Goal: Task Accomplishment & Management: Manage account settings

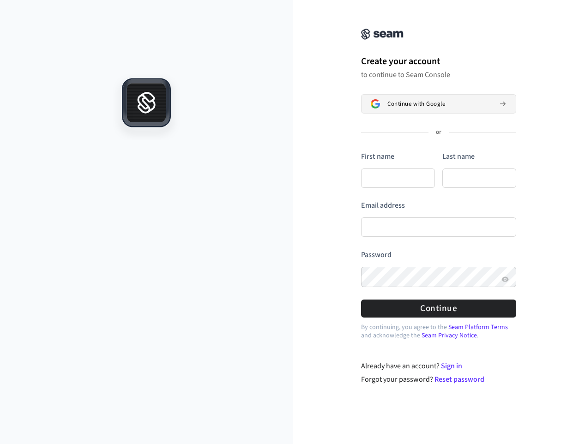
click at [404, 110] on button "Continue with Google" at bounding box center [438, 103] width 155 height 19
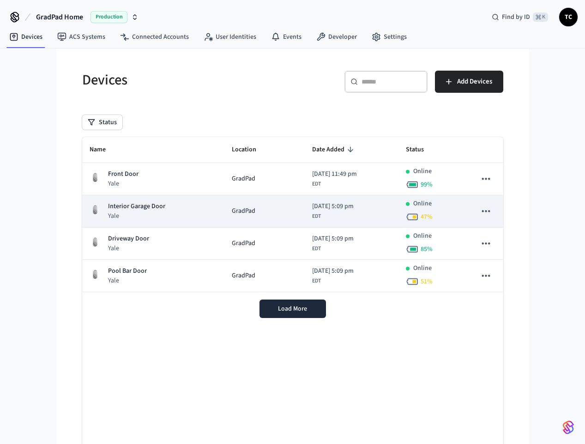
click at [126, 214] on p "Yale" at bounding box center [136, 215] width 57 height 9
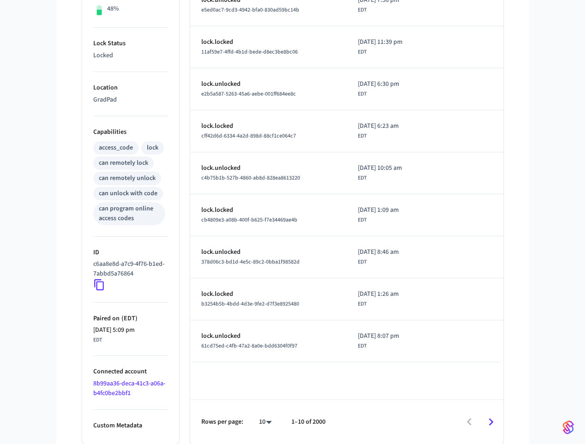
scroll to position [259, 0]
click at [490, 422] on icon "Go to next page" at bounding box center [491, 422] width 14 height 14
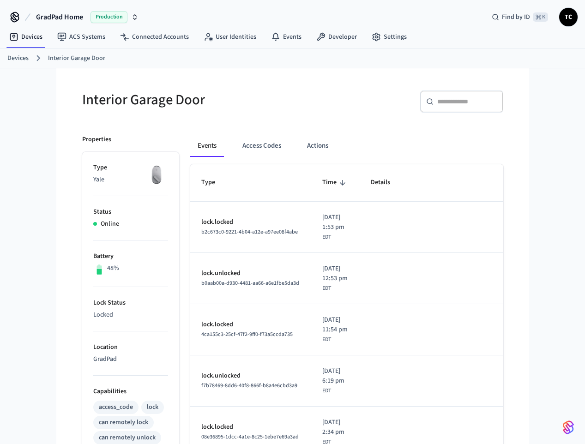
scroll to position [0, 0]
click at [62, 17] on span "GradPad Home" at bounding box center [59, 17] width 47 height 11
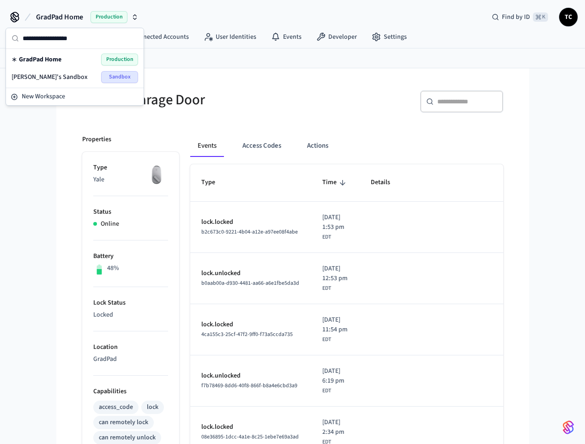
click at [34, 168] on div "GradPad Home Production Find by ID ⌘ K TC Devices ACS Systems Connected Account…" at bounding box center [292, 379] width 585 height 759
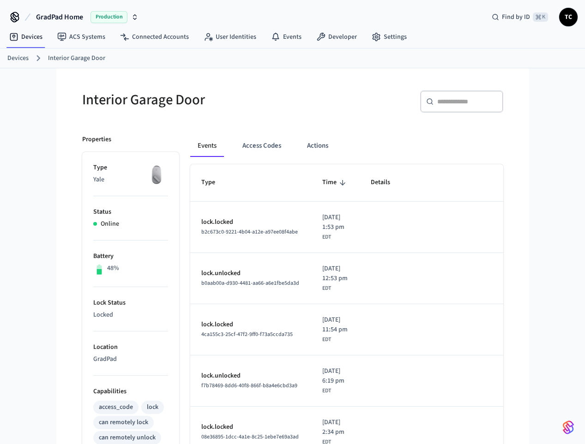
click at [46, 18] on span "GradPad Home" at bounding box center [59, 17] width 47 height 11
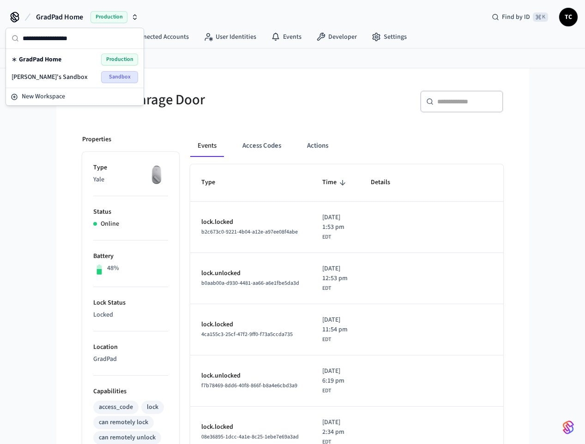
click at [13, 17] on icon at bounding box center [14, 15] width 7 height 7
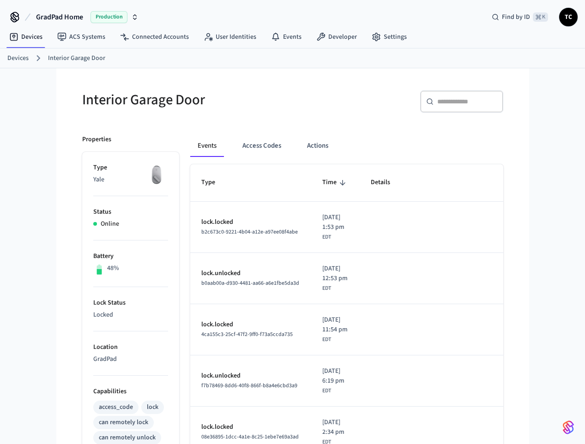
click at [16, 18] on icon at bounding box center [14, 17] width 15 height 15
click at [51, 17] on span "GradPad Home" at bounding box center [59, 17] width 47 height 11
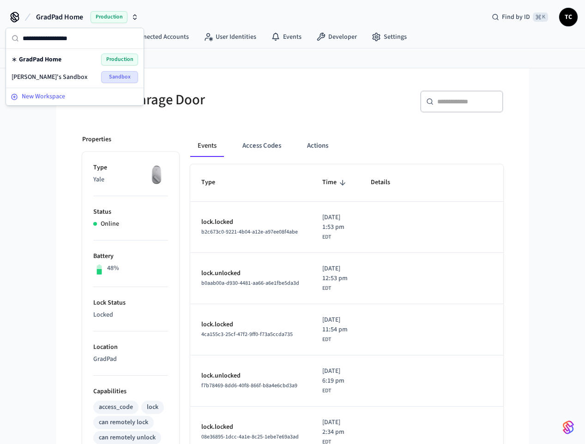
click at [36, 98] on span "New Workspace" at bounding box center [43, 97] width 43 height 10
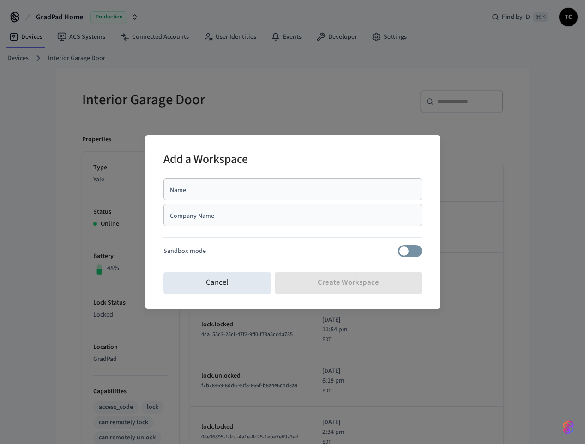
click at [220, 223] on div "Company Name" at bounding box center [292, 215] width 259 height 22
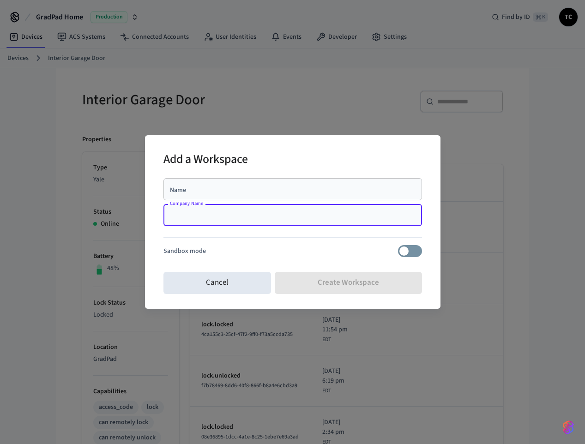
click at [191, 186] on input "Name" at bounding box center [292, 189] width 247 height 9
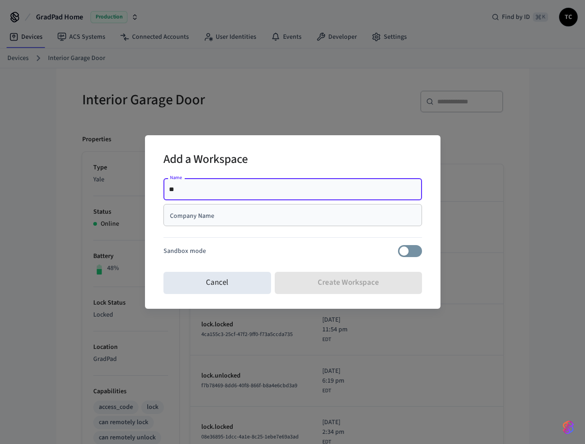
type input "*"
type input "*********"
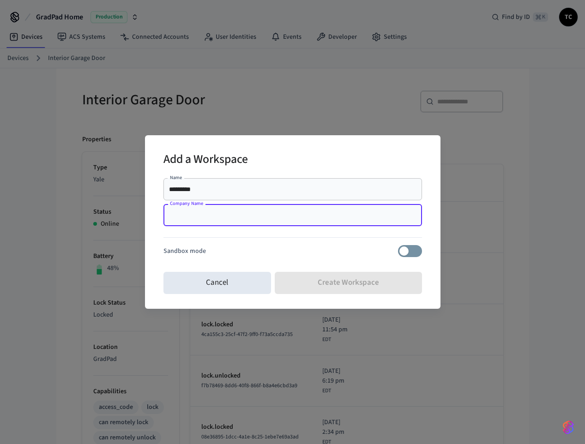
click at [200, 219] on input "Company Name" at bounding box center [292, 215] width 247 height 9
click at [297, 261] on div "Name ********* Name Company Name Company Name Sandbox mode" at bounding box center [292, 222] width 259 height 94
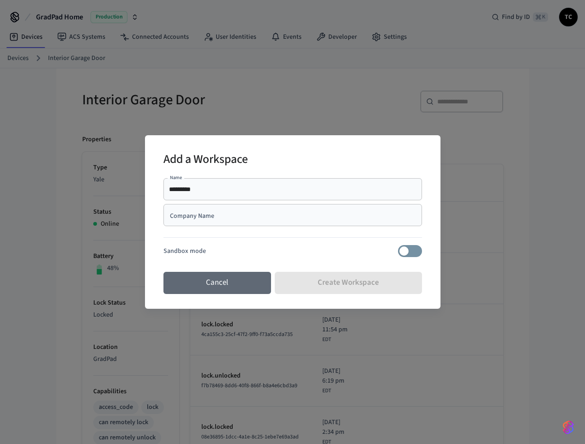
click at [214, 287] on button "Cancel" at bounding box center [217, 283] width 108 height 22
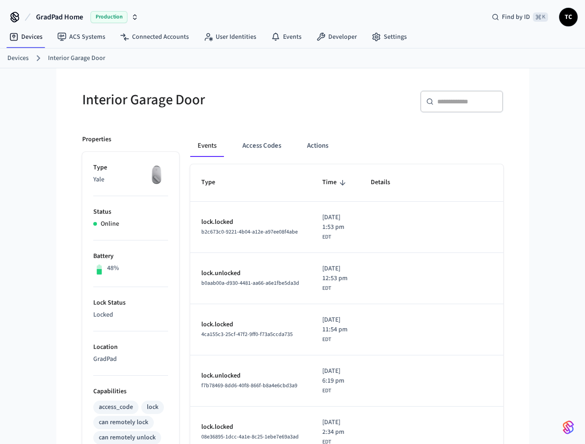
click at [48, 20] on span "GradPad Home" at bounding box center [59, 17] width 47 height 11
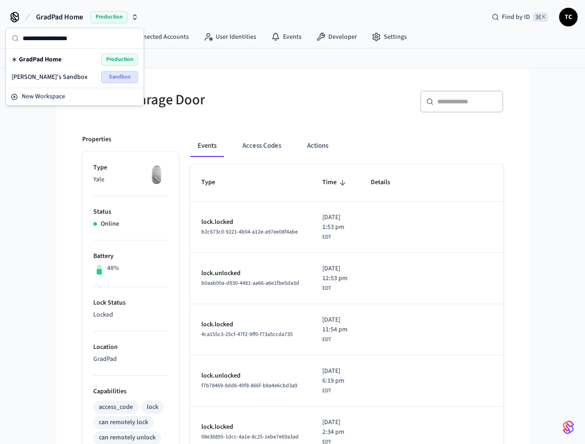
click at [35, 78] on span "[PERSON_NAME]'s Sandbox" at bounding box center [50, 76] width 76 height 9
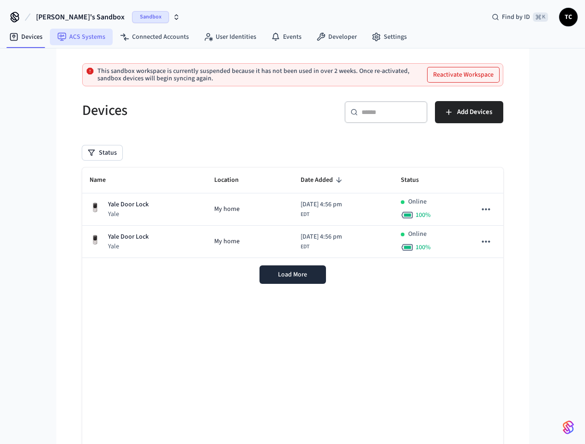
click at [77, 37] on link "ACS Systems" at bounding box center [81, 37] width 63 height 17
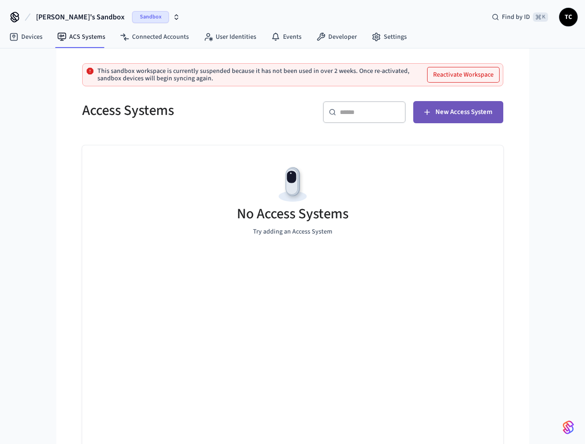
click at [458, 119] on button "New Access System" at bounding box center [458, 112] width 90 height 22
click at [26, 39] on link "Devices" at bounding box center [26, 37] width 48 height 17
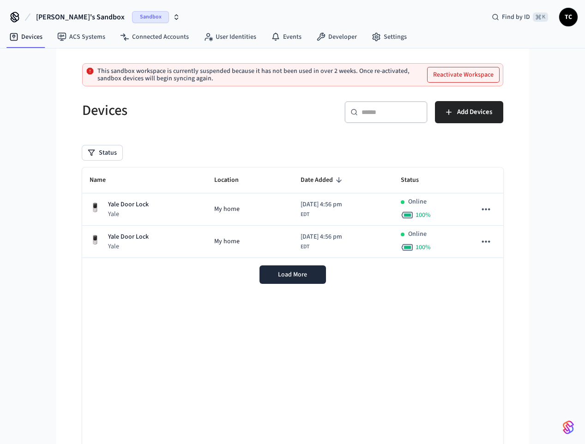
click at [13, 16] on icon at bounding box center [14, 15] width 7 height 7
click at [52, 19] on span "[PERSON_NAME]'s Sandbox" at bounding box center [80, 17] width 89 height 11
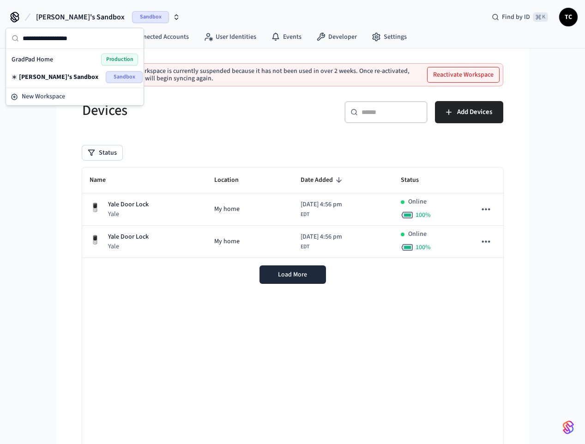
click at [41, 60] on span "GradPad Home" at bounding box center [33, 59] width 42 height 9
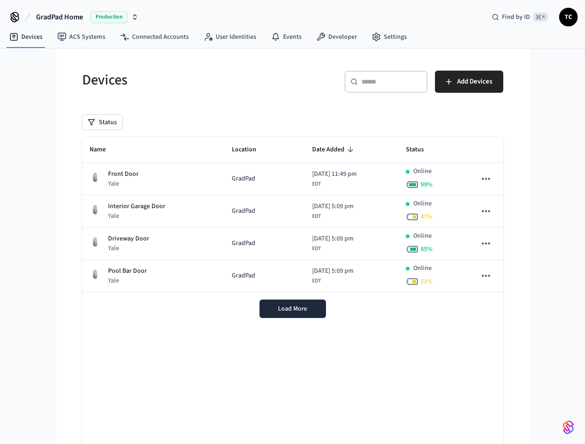
click at [137, 18] on icon "button" at bounding box center [134, 16] width 7 height 7
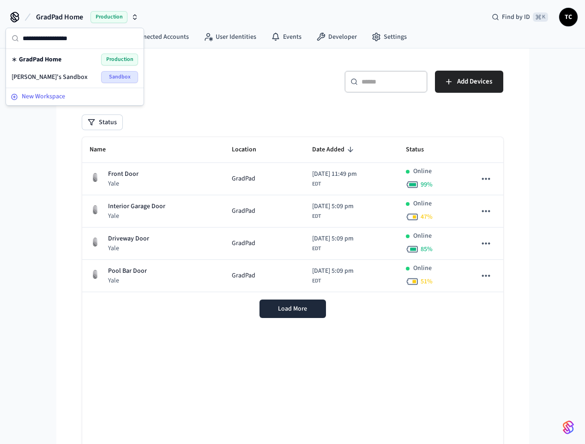
click at [48, 95] on span "New Workspace" at bounding box center [43, 97] width 43 height 10
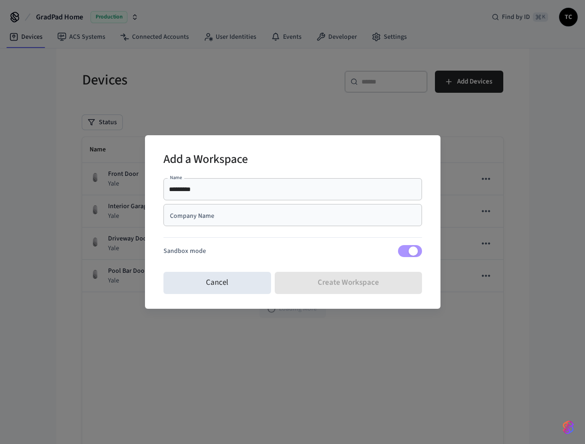
click at [325, 282] on div "Cancel Create Workspace" at bounding box center [292, 283] width 259 height 30
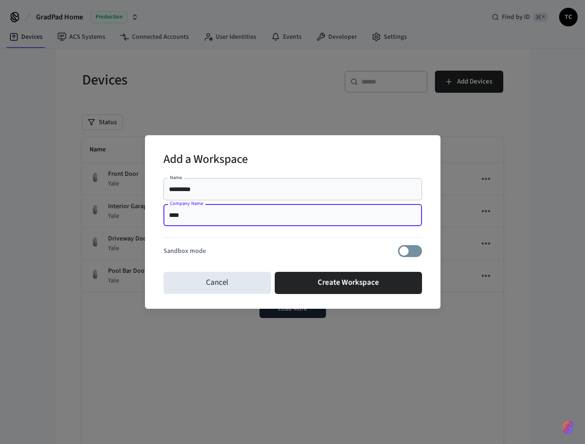
drag, startPoint x: 229, startPoint y: 213, endPoint x: 68, endPoint y: 179, distance: 164.3
click at [68, 179] on div "Add a Workspace Name ********* Name Company Name **** Company Name Sandbox mode…" at bounding box center [292, 222] width 585 height 444
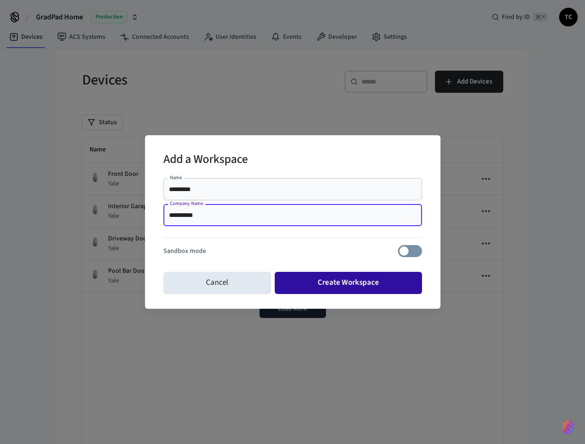
type input "**********"
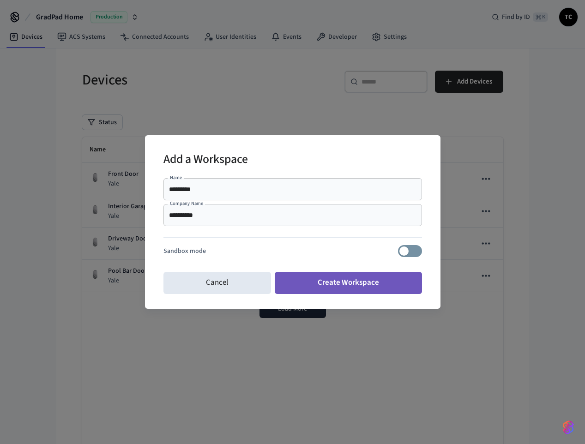
click at [337, 277] on button "Create Workspace" at bounding box center [348, 283] width 147 height 22
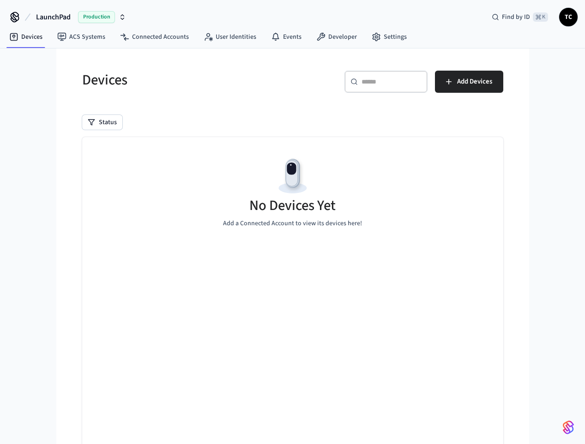
click at [18, 17] on icon at bounding box center [15, 19] width 8 height 6
click at [56, 20] on span "LaunchPad" at bounding box center [53, 17] width 35 height 11
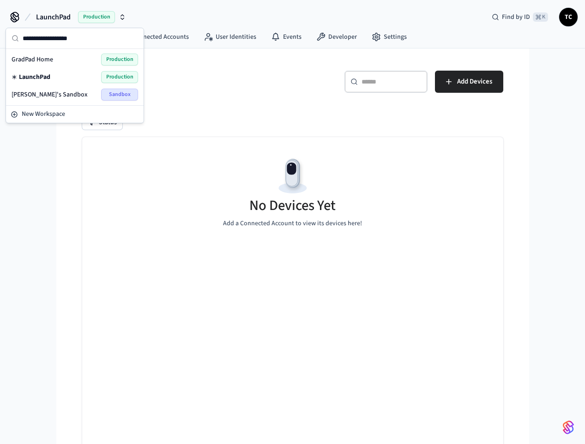
click at [39, 58] on span "GradPad Home" at bounding box center [33, 59] width 42 height 9
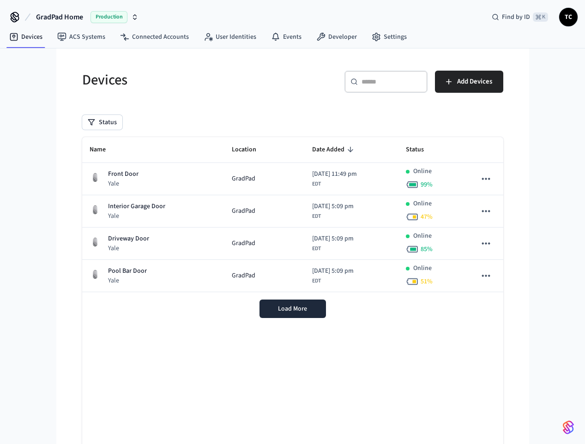
click at [61, 16] on span "GradPad Home" at bounding box center [59, 17] width 47 height 11
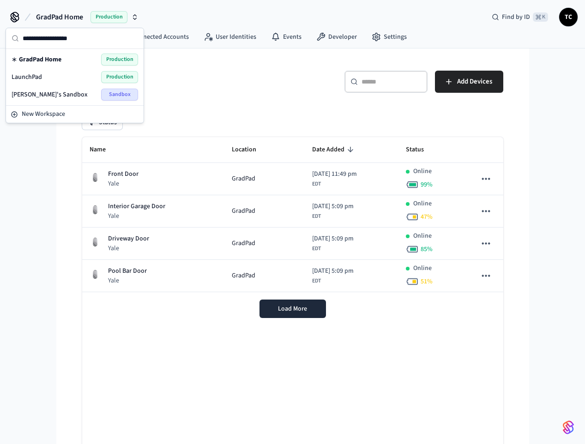
click at [30, 78] on span "LaunchPad" at bounding box center [27, 76] width 30 height 9
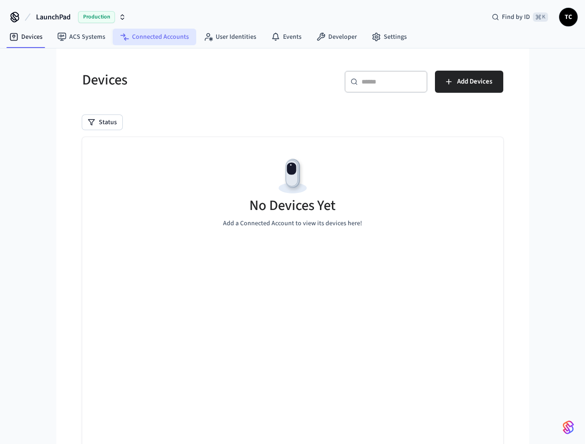
click at [152, 38] on link "Connected Accounts" at bounding box center [155, 37] width 84 height 17
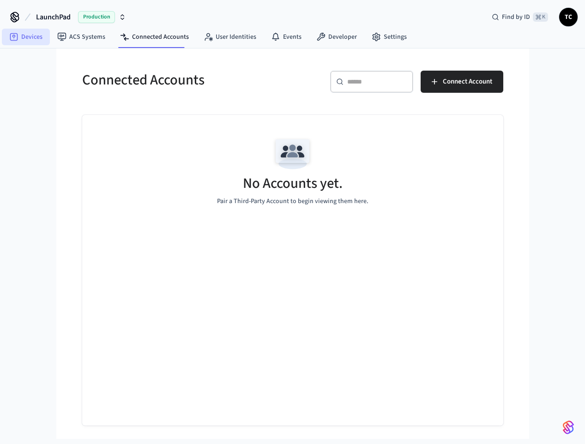
click at [27, 36] on link "Devices" at bounding box center [26, 37] width 48 height 17
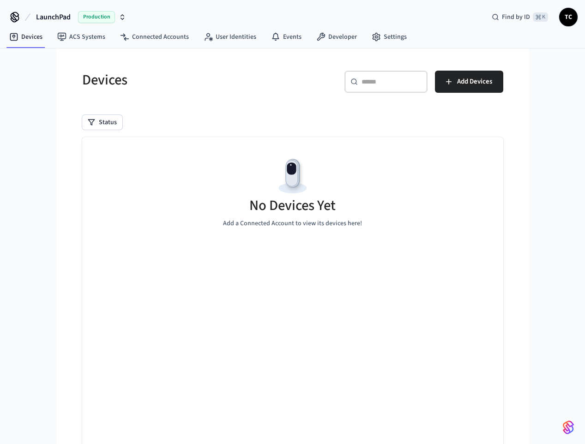
click at [45, 15] on span "LaunchPad" at bounding box center [53, 17] width 35 height 11
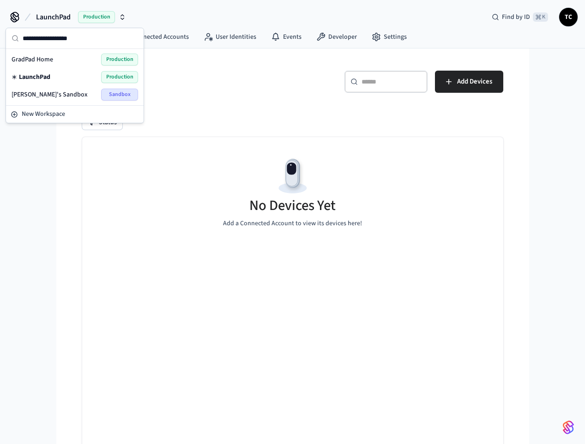
click at [48, 13] on span "LaunchPad" at bounding box center [53, 17] width 35 height 11
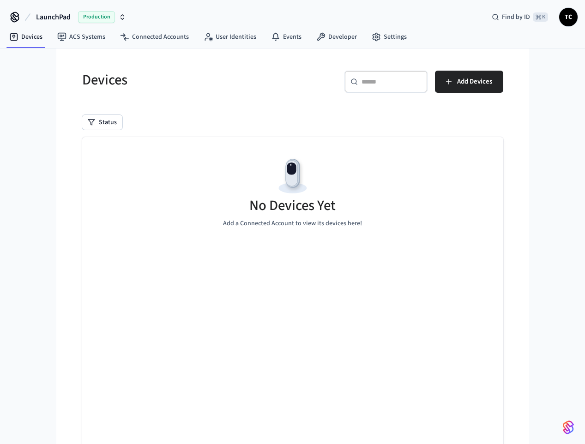
click at [195, 87] on h5 "Devices" at bounding box center [184, 80] width 205 height 19
click at [12, 18] on icon at bounding box center [14, 15] width 7 height 7
click at [68, 12] on span "LaunchPad" at bounding box center [53, 17] width 35 height 11
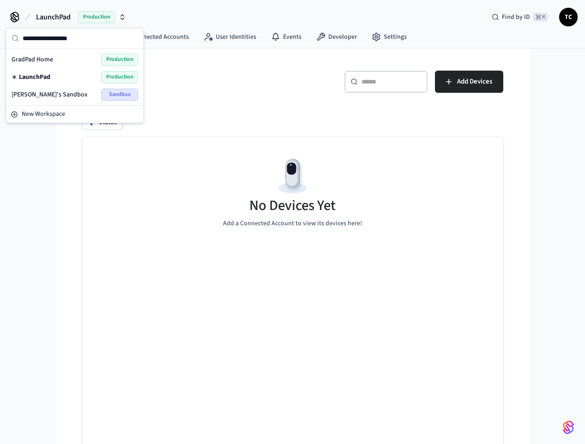
click at [64, 14] on span "LaunchPad" at bounding box center [53, 17] width 35 height 11
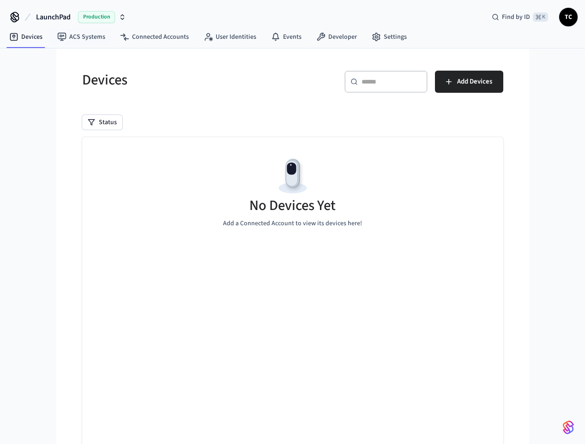
click at [151, 83] on h5 "Devices" at bounding box center [184, 80] width 205 height 19
click at [379, 38] on link "Settings" at bounding box center [389, 37] width 50 height 17
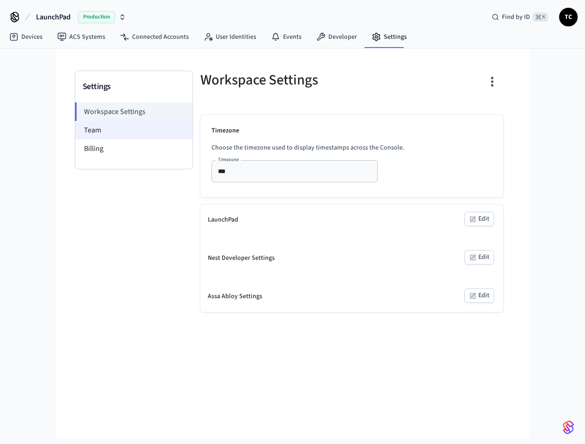
click at [95, 132] on li "Team" at bounding box center [133, 130] width 117 height 18
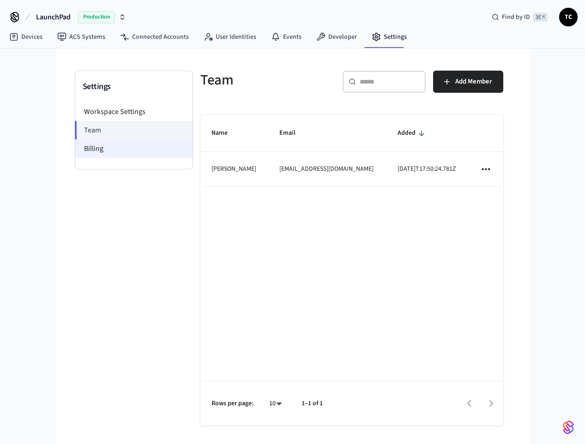
click at [100, 150] on li "Billing" at bounding box center [133, 148] width 117 height 18
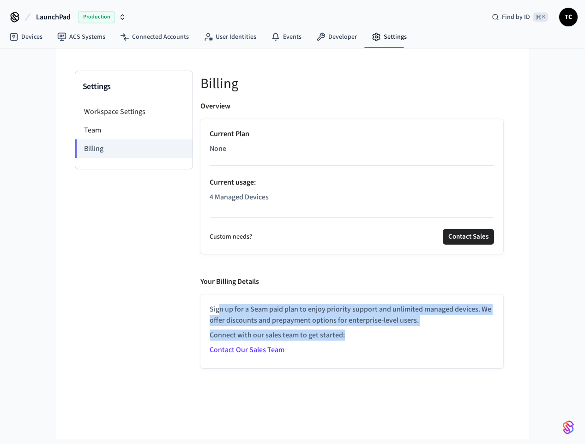
drag, startPoint x: 218, startPoint y: 313, endPoint x: 417, endPoint y: 337, distance: 200.5
click at [417, 337] on div "Sign up for a Seam paid plan to enjoy priority support and unlimited managed de…" at bounding box center [352, 331] width 284 height 55
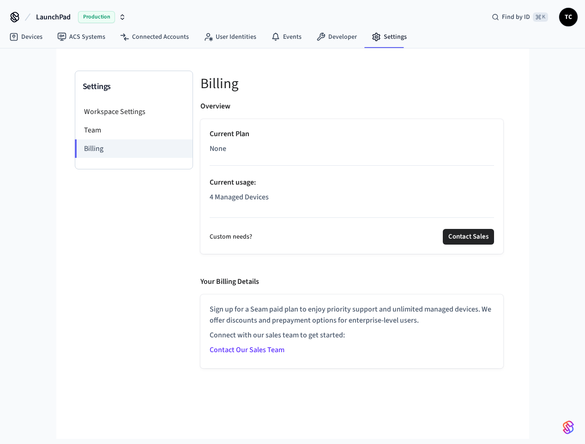
click at [346, 289] on div "Your Billing Details" at bounding box center [351, 283] width 303 height 15
click at [59, 37] on icon at bounding box center [61, 36] width 9 height 9
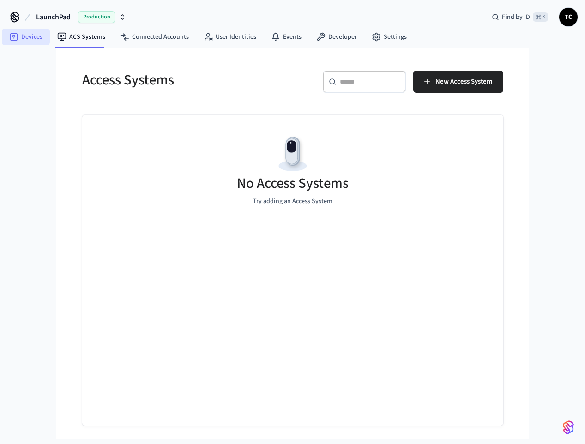
click at [14, 39] on icon at bounding box center [13, 36] width 9 height 9
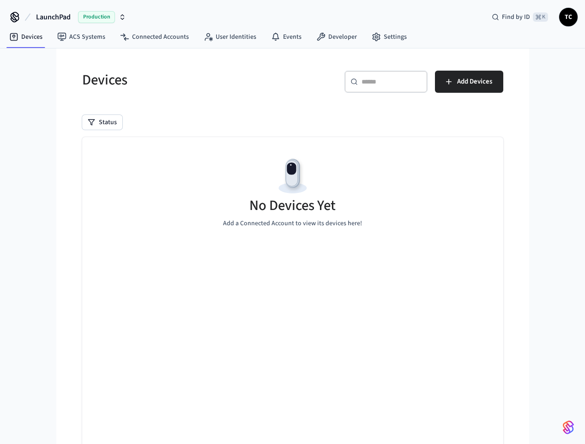
click at [52, 14] on span "LaunchPad" at bounding box center [53, 17] width 35 height 11
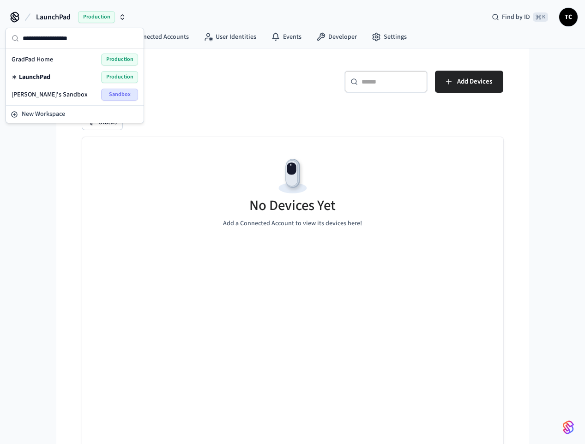
click at [52, 14] on span "LaunchPad" at bounding box center [53, 17] width 35 height 11
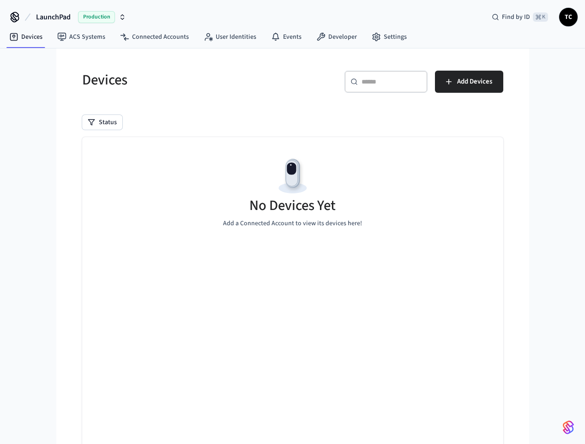
click at [52, 14] on span "LaunchPad" at bounding box center [53, 17] width 35 height 11
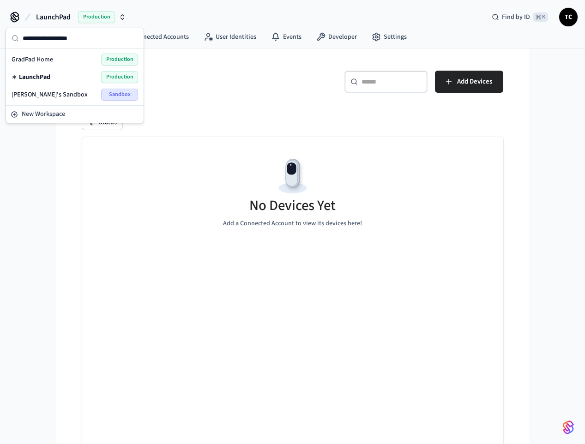
click at [192, 83] on h5 "Devices" at bounding box center [184, 80] width 205 height 19
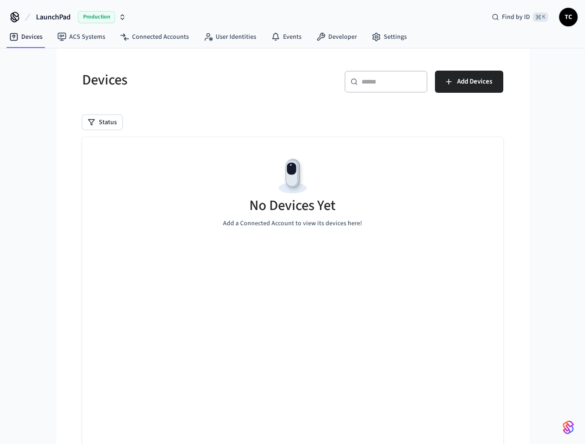
click at [17, 17] on icon at bounding box center [14, 17] width 15 height 15
click at [136, 79] on h5 "Devices" at bounding box center [184, 80] width 205 height 19
click at [182, 108] on div "Devices ​ ​ Add Devices Status No Devices Yet Add a Connected Account to view i…" at bounding box center [293, 266] width 436 height 413
click at [16, 14] on icon at bounding box center [14, 17] width 15 height 15
click at [341, 38] on link "Developer" at bounding box center [336, 37] width 55 height 17
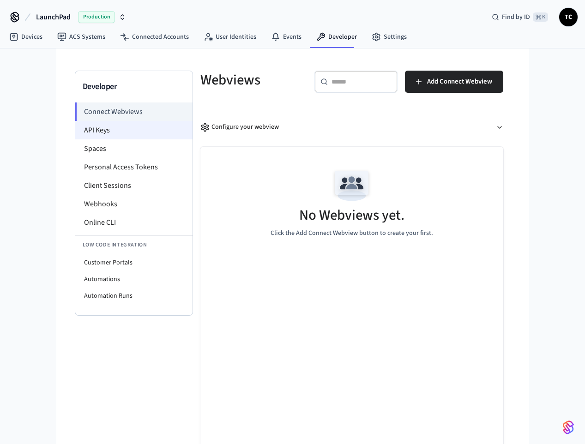
click at [107, 137] on li "API Keys" at bounding box center [133, 130] width 117 height 18
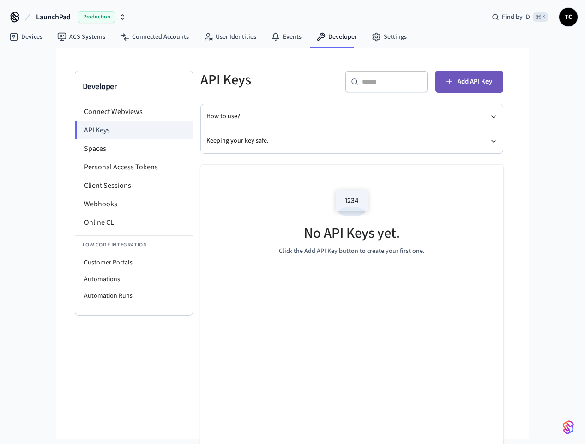
click at [475, 82] on span "Add API Key" at bounding box center [475, 82] width 35 height 12
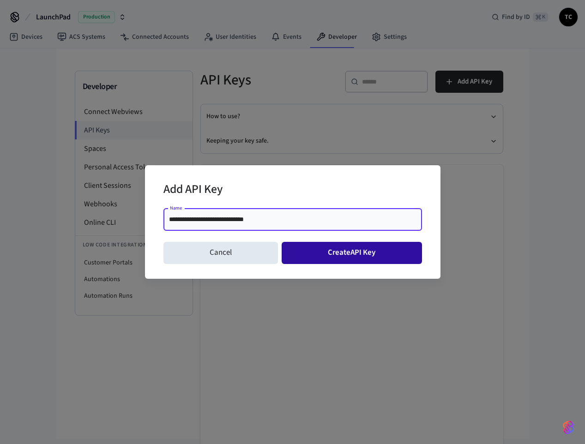
type input "**********"
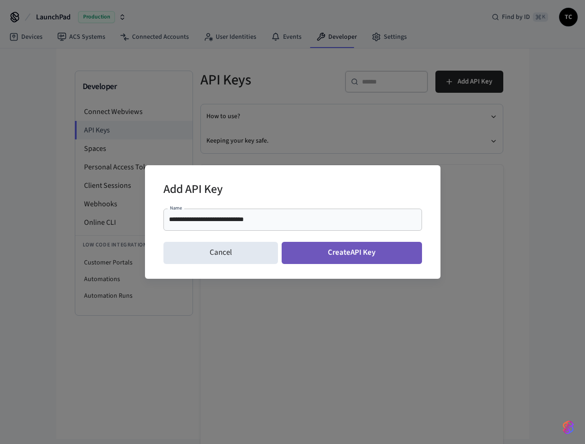
click at [337, 255] on button "Create API Key" at bounding box center [352, 253] width 140 height 22
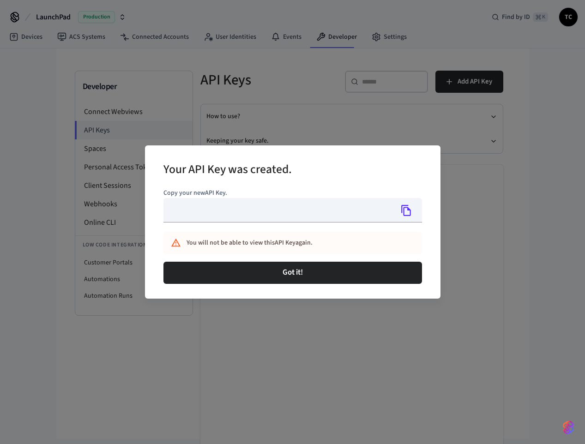
type input "**********"
click at [409, 211] on icon "Copy" at bounding box center [406, 211] width 12 height 12
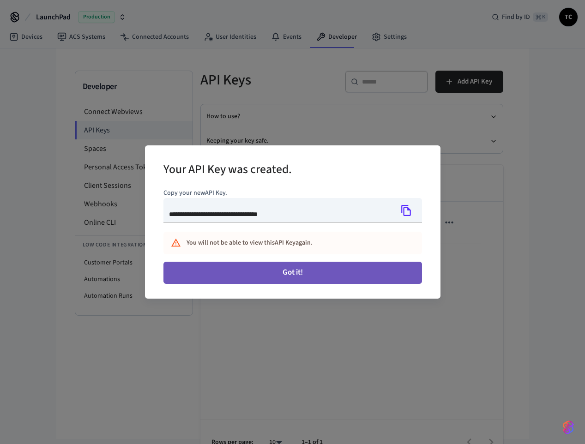
click at [307, 272] on button "Got it!" at bounding box center [292, 273] width 259 height 22
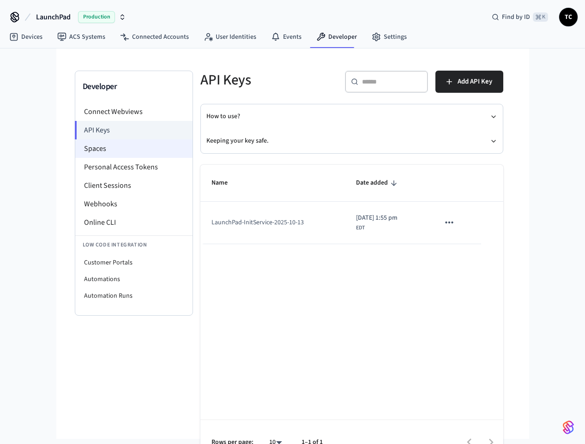
click at [98, 150] on li "Spaces" at bounding box center [133, 148] width 117 height 18
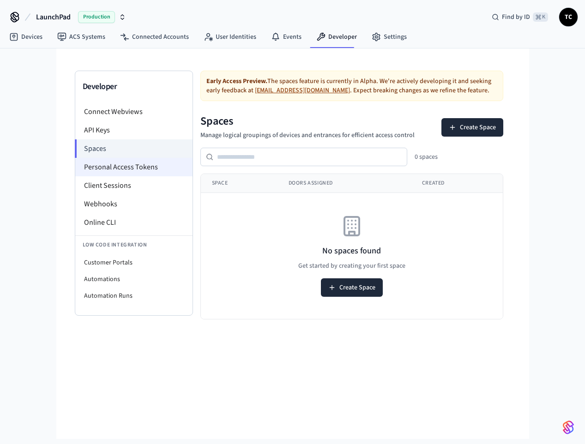
click at [99, 171] on li "Personal Access Tokens" at bounding box center [133, 167] width 117 height 18
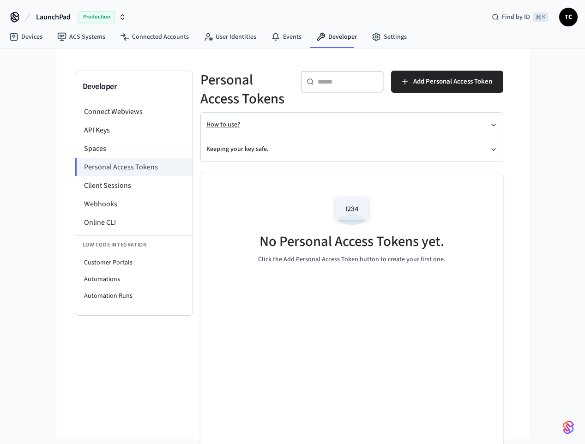
click at [229, 126] on button "How to use?" at bounding box center [351, 125] width 291 height 24
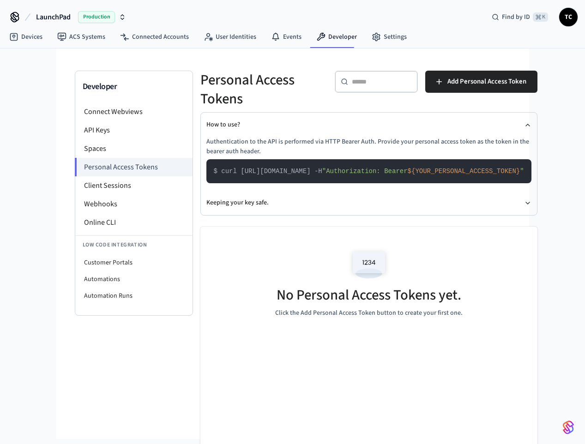
scroll to position [0, 37]
click at [206, 118] on button "How to use?" at bounding box center [368, 125] width 325 height 24
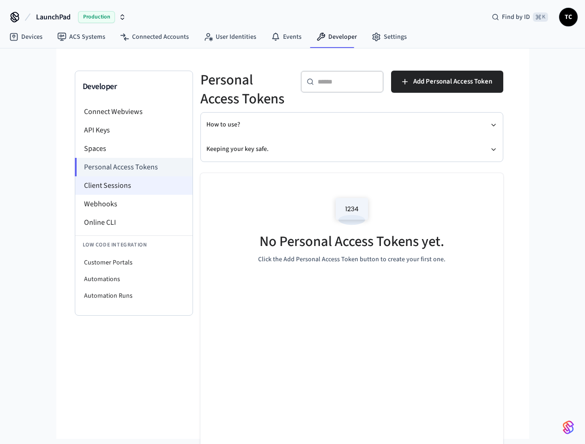
click at [102, 186] on li "Client Sessions" at bounding box center [133, 185] width 117 height 18
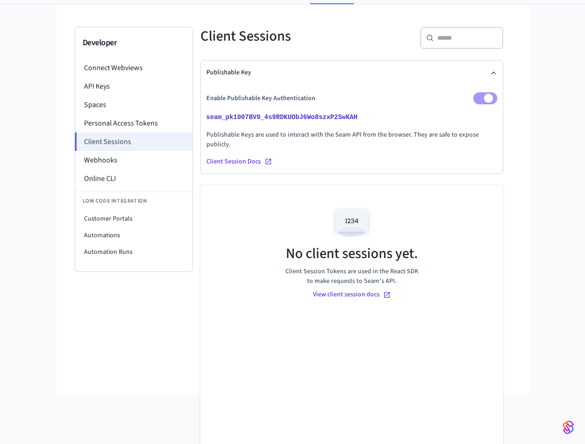
scroll to position [44, 0]
click at [102, 161] on li "Webhooks" at bounding box center [133, 160] width 117 height 18
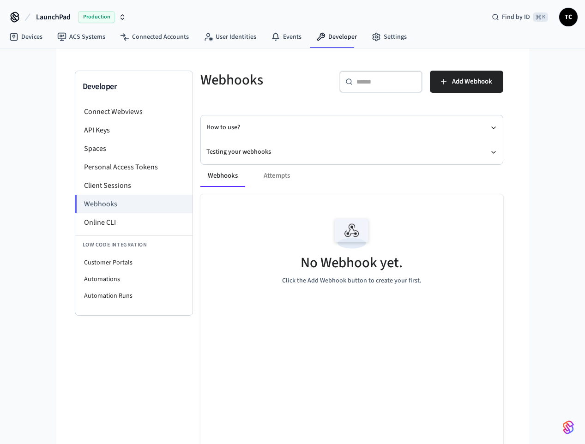
click at [278, 176] on div "Webhooks Attempts" at bounding box center [351, 176] width 303 height 22
click at [223, 175] on button "Webhooks" at bounding box center [222, 176] width 45 height 22
click at [98, 223] on li "Online CLI" at bounding box center [133, 222] width 117 height 18
click at [104, 262] on li "Customer Portals" at bounding box center [133, 262] width 117 height 17
select select "**********"
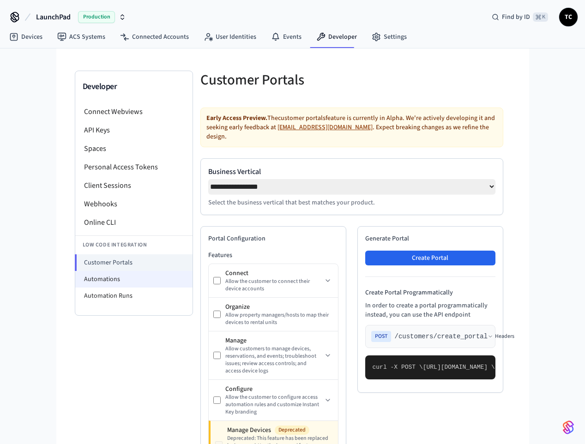
click at [111, 283] on li "Automations" at bounding box center [133, 279] width 117 height 17
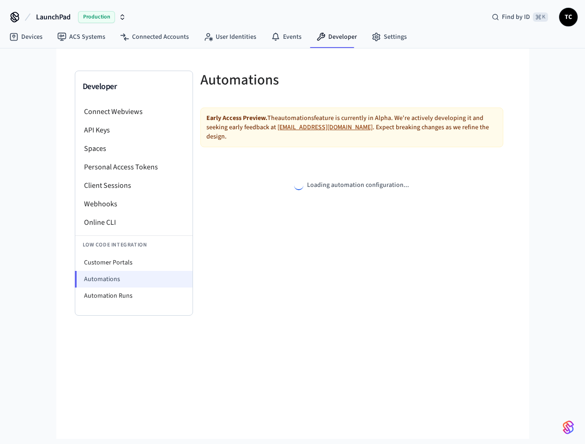
select select "**********"
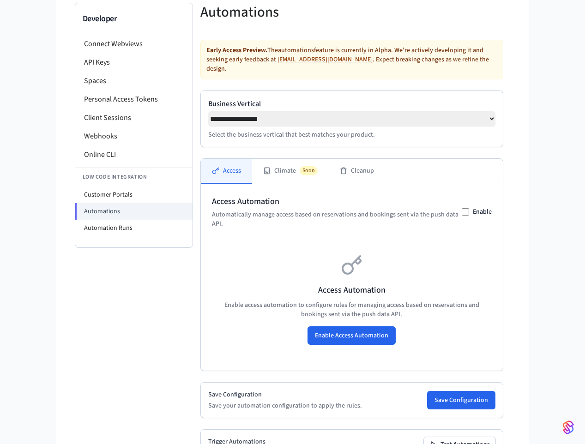
scroll to position [68, 0]
click at [104, 228] on li "Automation Runs" at bounding box center [133, 228] width 117 height 17
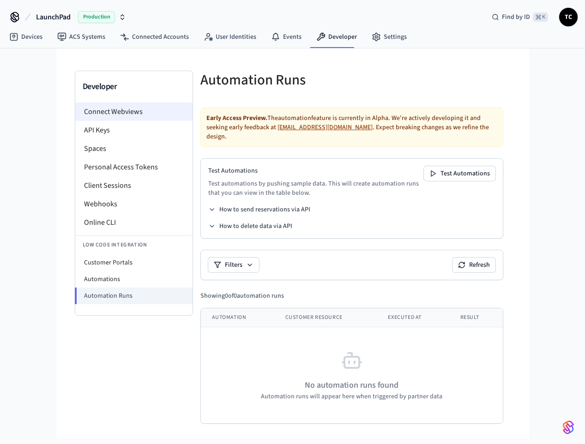
click at [98, 113] on li "Connect Webviews" at bounding box center [133, 111] width 117 height 18
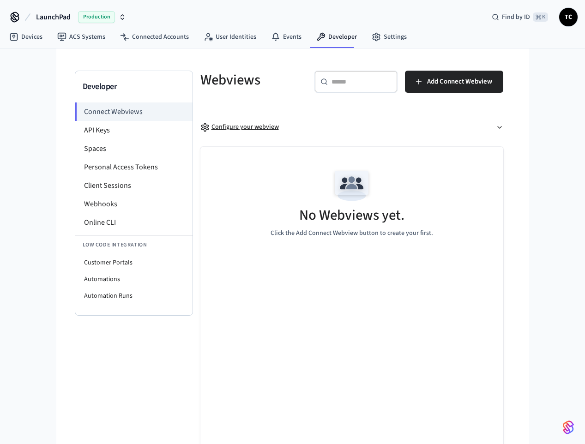
click at [239, 127] on div "Configure your webview" at bounding box center [239, 127] width 78 height 10
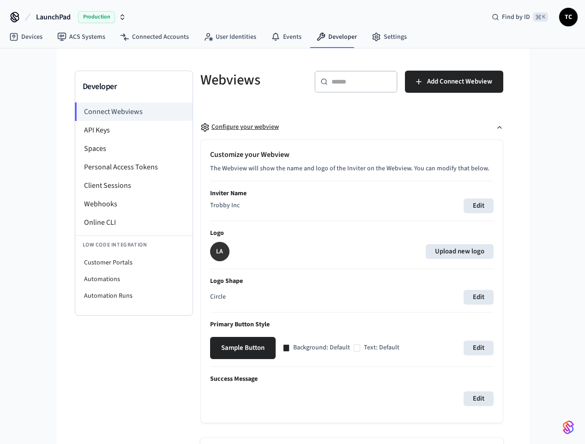
click at [500, 128] on icon "button" at bounding box center [499, 127] width 7 height 7
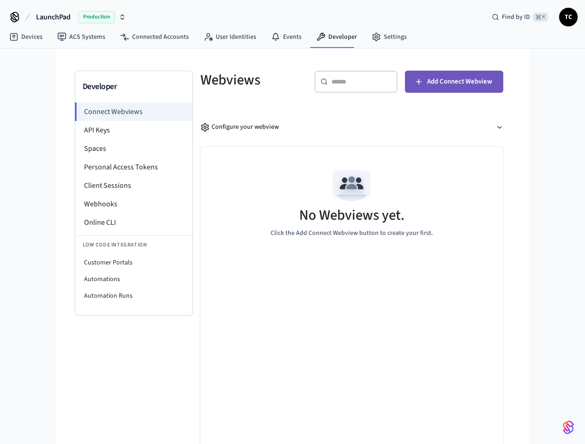
click at [444, 83] on span "Add Connect Webview" at bounding box center [459, 82] width 65 height 12
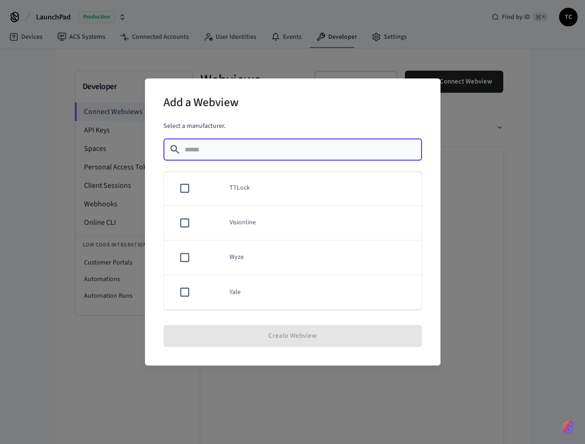
scroll to position [833, 0]
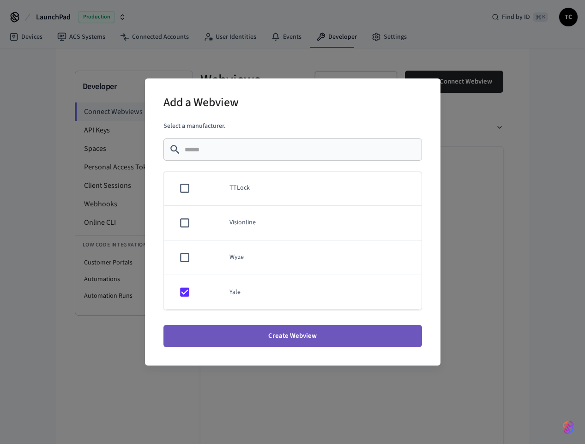
click at [286, 340] on button "Create Webview" at bounding box center [292, 336] width 259 height 22
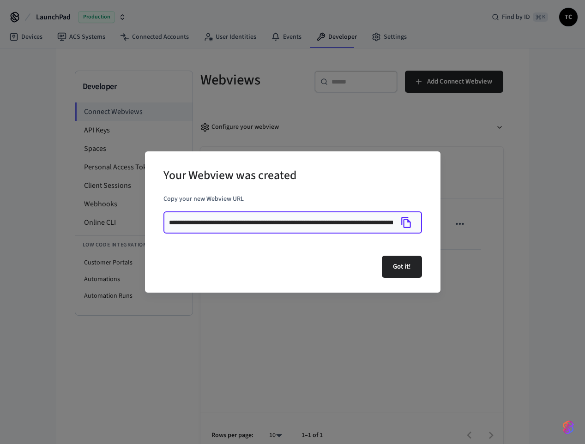
drag, startPoint x: 266, startPoint y: 221, endPoint x: 421, endPoint y: 229, distance: 154.8
click at [421, 229] on div "**********" at bounding box center [292, 222] width 259 height 22
click at [403, 275] on button "Got it!" at bounding box center [402, 267] width 40 height 22
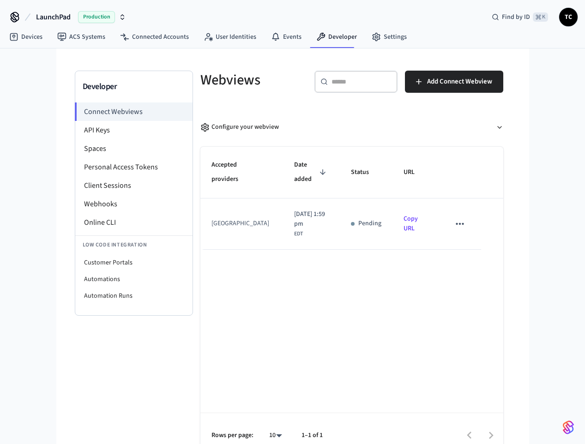
click at [410, 228] on link "Copy URL" at bounding box center [410, 223] width 14 height 19
click at [460, 223] on icon "sticky table" at bounding box center [460, 224] width 8 height 2
click at [477, 254] on li "Delete" at bounding box center [479, 253] width 42 height 24
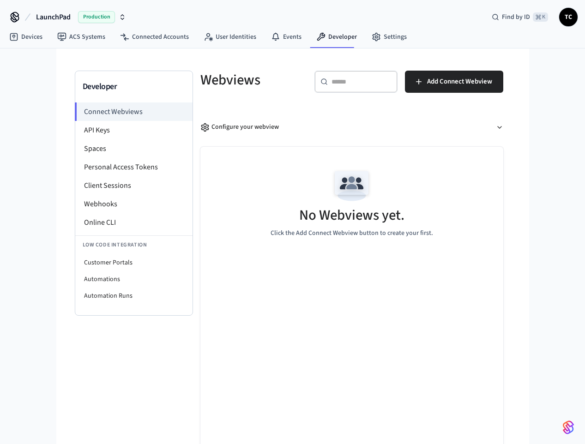
click at [51, 15] on span "LaunchPad" at bounding box center [53, 17] width 35 height 11
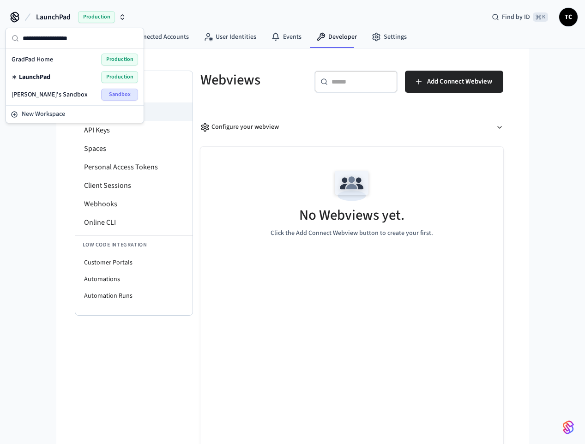
click at [34, 60] on span "GradPad Home" at bounding box center [33, 59] width 42 height 9
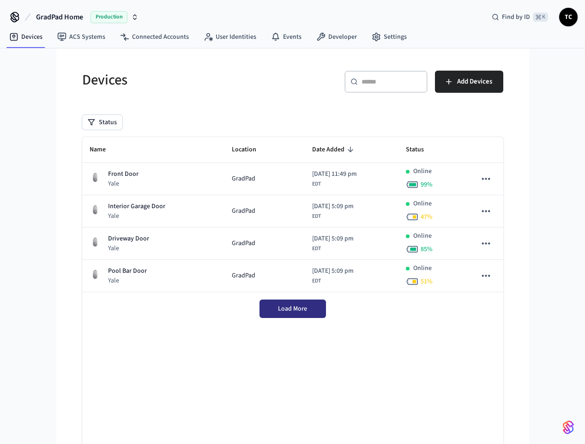
click at [297, 314] on button "Load More" at bounding box center [292, 309] width 66 height 18
click at [157, 34] on link "Connected Accounts" at bounding box center [155, 37] width 84 height 17
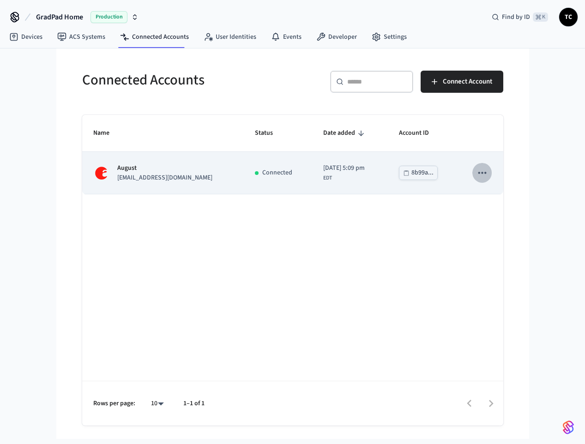
click at [483, 172] on icon "sticky table" at bounding box center [482, 173] width 12 height 12
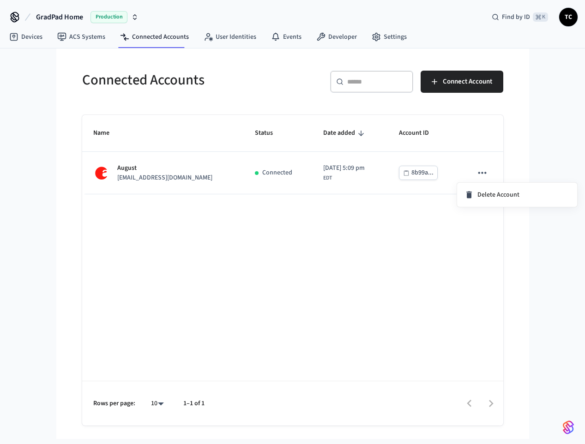
click at [378, 243] on div at bounding box center [292, 222] width 585 height 444
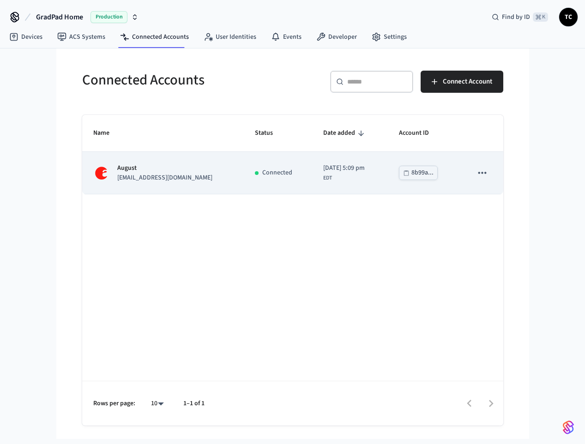
click at [418, 172] on div "8b99a..." at bounding box center [422, 173] width 22 height 12
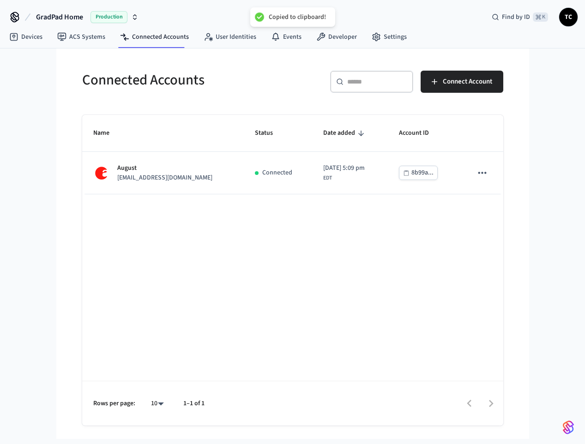
click at [374, 223] on div "Name Status Date added Account ID August [EMAIL_ADDRESS][DOMAIN_NAME] Connected…" at bounding box center [292, 270] width 421 height 311
click at [28, 37] on link "Devices" at bounding box center [26, 37] width 48 height 17
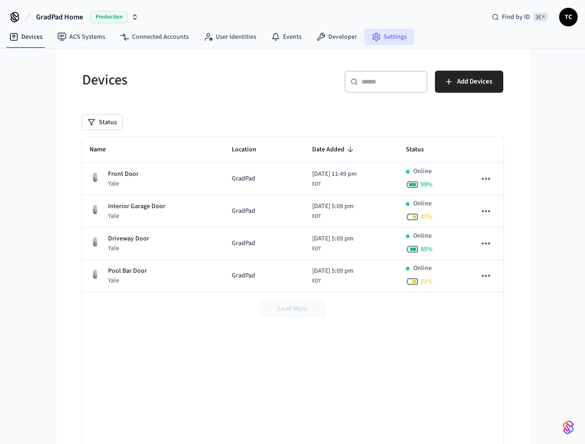
click at [378, 33] on link "Settings" at bounding box center [389, 37] width 50 height 17
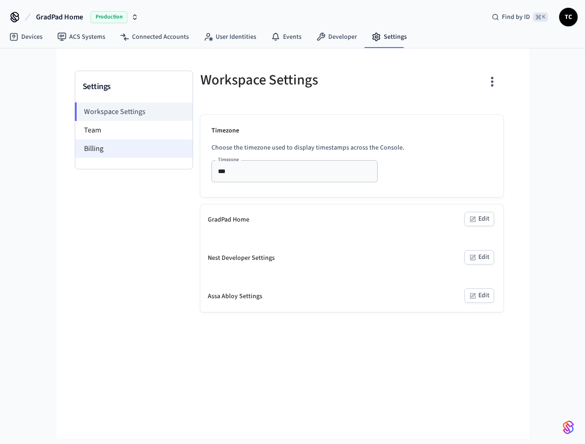
click at [90, 154] on li "Billing" at bounding box center [133, 148] width 117 height 18
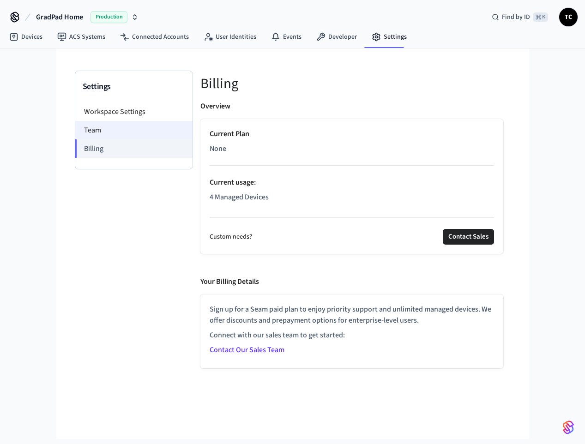
click at [96, 128] on li "Team" at bounding box center [133, 130] width 117 height 18
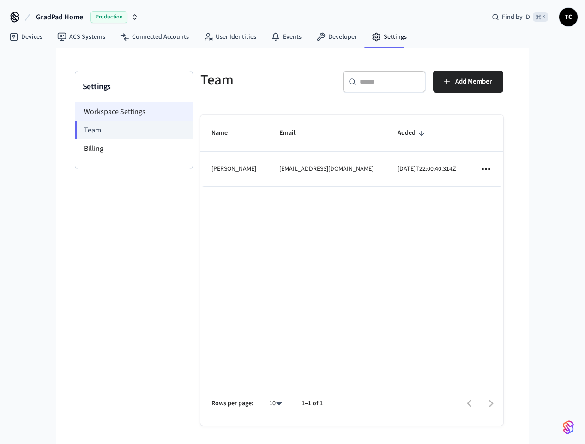
click at [102, 109] on li "Workspace Settings" at bounding box center [133, 111] width 117 height 18
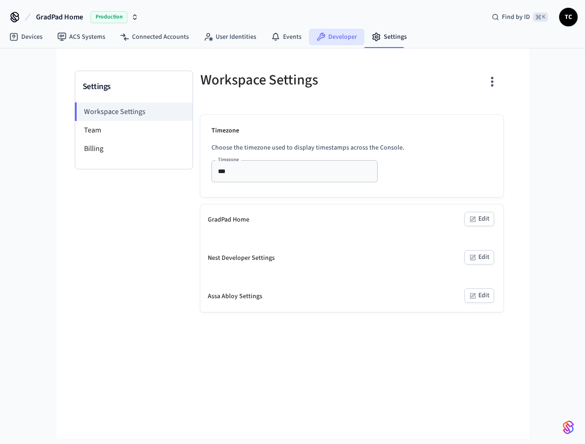
click at [327, 38] on link "Developer" at bounding box center [336, 37] width 55 height 17
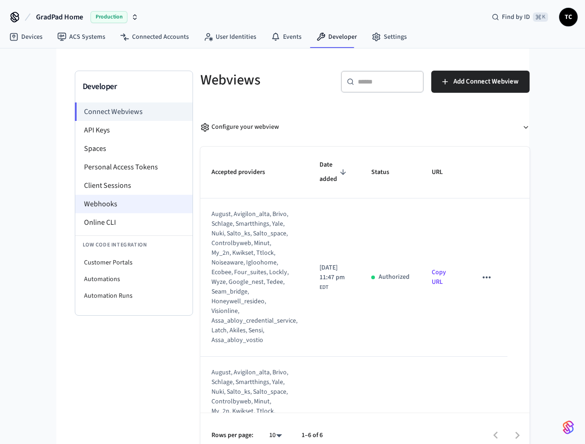
click at [111, 201] on li "Webhooks" at bounding box center [133, 204] width 117 height 18
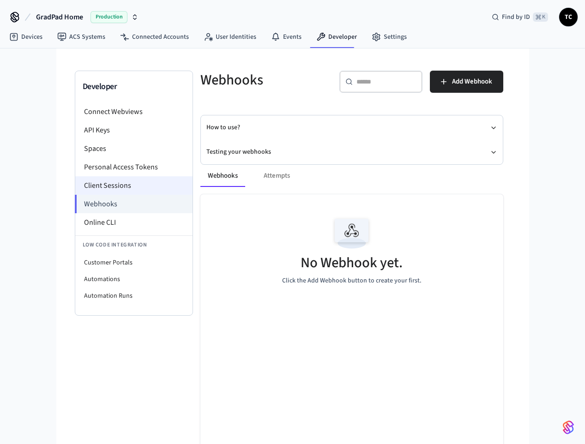
click at [114, 186] on li "Client Sessions" at bounding box center [133, 185] width 117 height 18
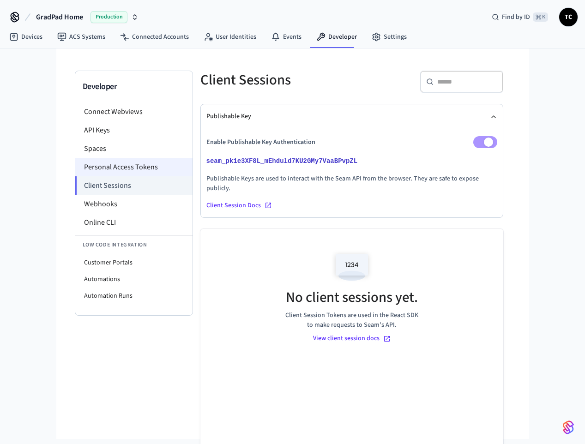
click at [108, 166] on li "Personal Access Tokens" at bounding box center [133, 167] width 117 height 18
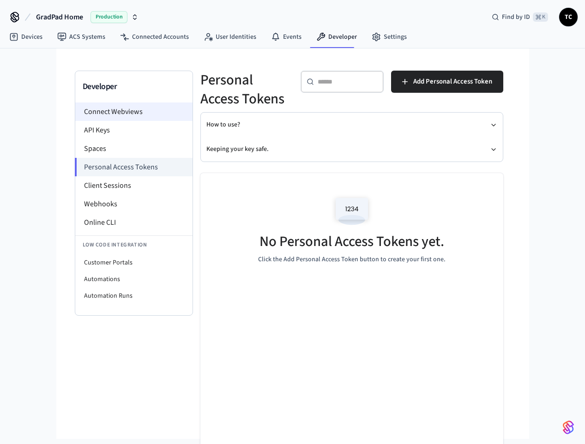
click at [106, 113] on li "Connect Webviews" at bounding box center [133, 111] width 117 height 18
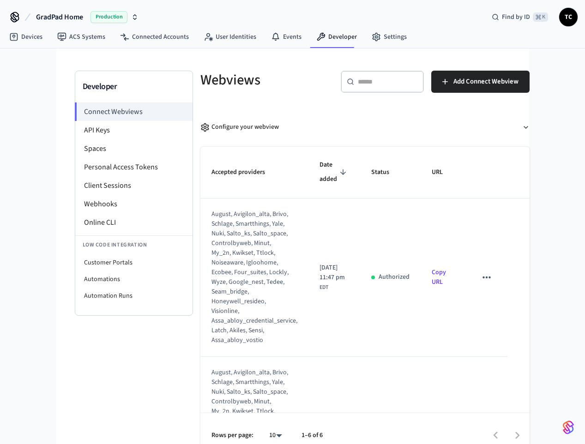
click at [488, 277] on icon "sticky table" at bounding box center [487, 277] width 12 height 12
click at [514, 246] on div at bounding box center [292, 222] width 585 height 444
click at [571, 18] on span "TC" at bounding box center [568, 17] width 17 height 17
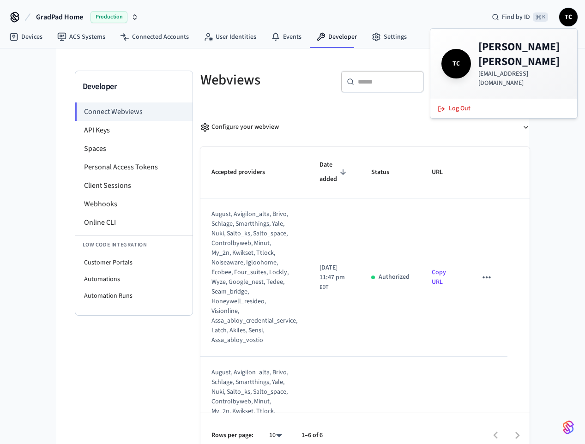
click at [571, 18] on span "TC" at bounding box center [568, 17] width 17 height 17
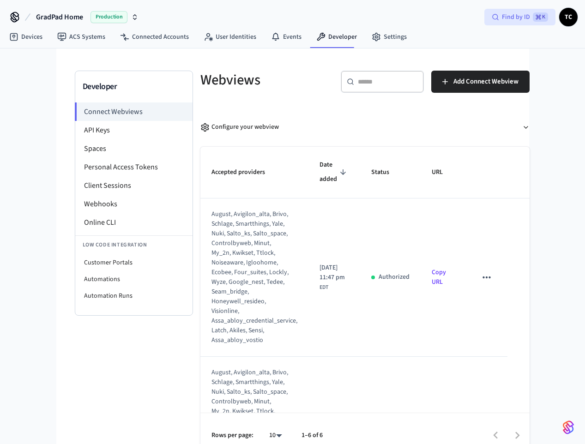
click at [535, 16] on span "⌘ K" at bounding box center [540, 16] width 15 height 9
click at [17, 17] on icon at bounding box center [14, 17] width 15 height 15
click at [380, 36] on link "Settings" at bounding box center [389, 37] width 50 height 17
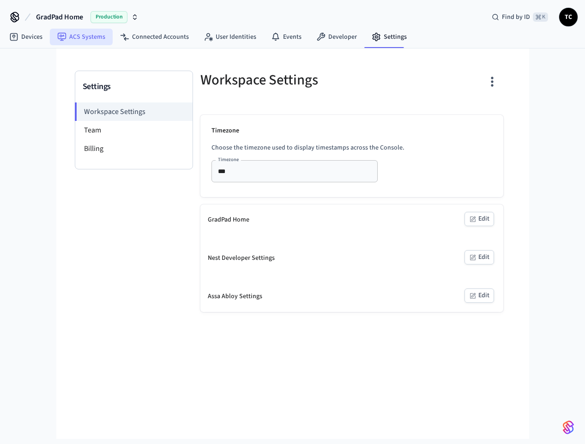
click at [60, 45] on link "ACS Systems" at bounding box center [81, 37] width 63 height 17
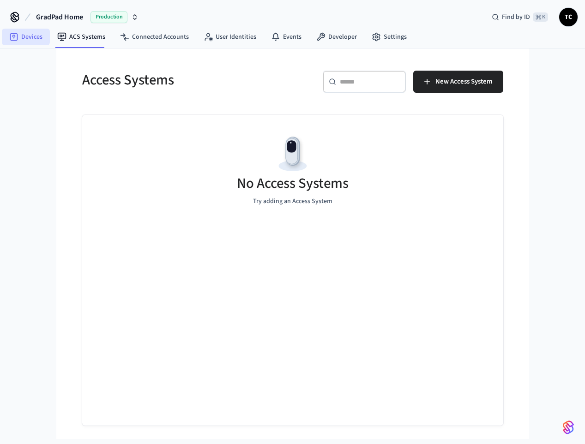
click at [18, 45] on link "Devices" at bounding box center [26, 37] width 48 height 17
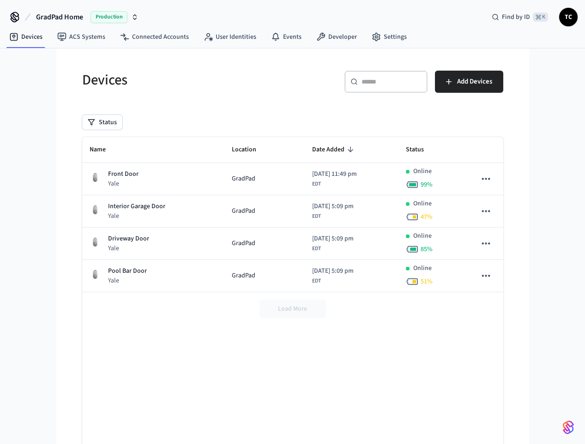
click at [12, 15] on icon at bounding box center [14, 17] width 15 height 15
click at [36, 17] on button "GradPad Home Production" at bounding box center [87, 16] width 108 height 19
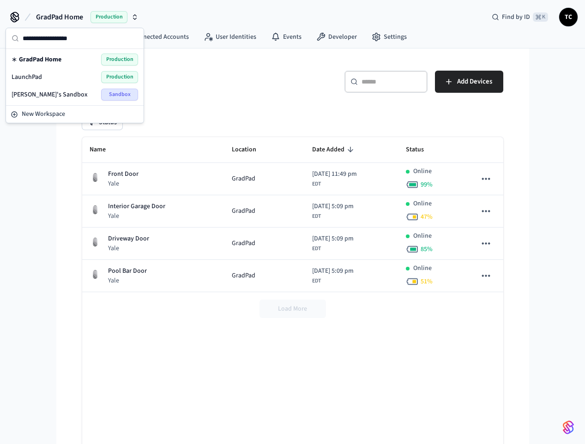
click at [53, 19] on span "GradPad Home" at bounding box center [59, 17] width 47 height 11
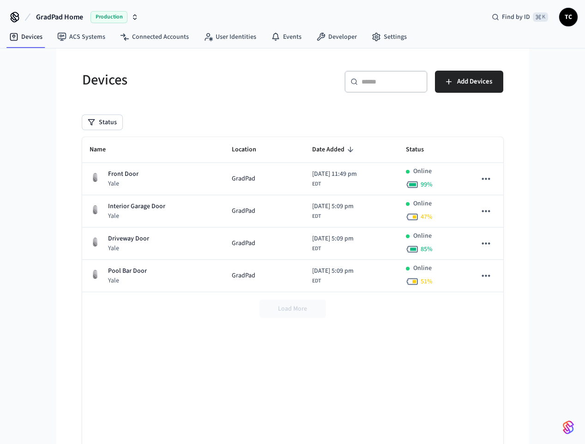
click at [30, 163] on div "GradPad Home Production Find by ID ⌘ K TC Devices ACS Systems Connected Account…" at bounding box center [292, 236] width 585 height 472
click at [335, 35] on link "Developer" at bounding box center [336, 37] width 55 height 17
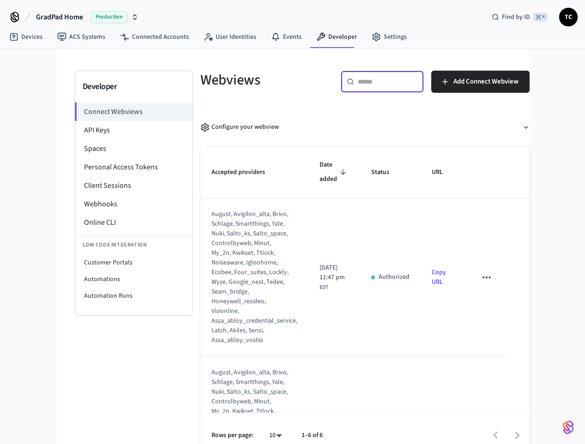
click at [376, 78] on input "text" at bounding box center [388, 81] width 60 height 9
click at [232, 84] on h5 "Webviews" at bounding box center [264, 80] width 129 height 19
click at [226, 82] on h5 "Webviews" at bounding box center [264, 80] width 129 height 19
copy h5 "Webviews"
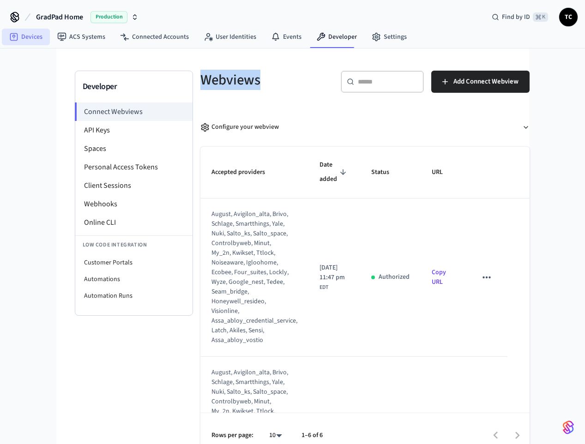
click at [36, 38] on link "Devices" at bounding box center [26, 37] width 48 height 17
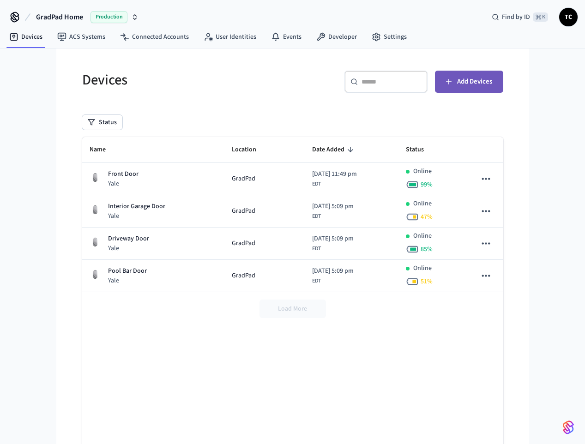
click at [466, 91] on button "Add Devices" at bounding box center [469, 82] width 68 height 22
click at [219, 122] on div "Status" at bounding box center [292, 122] width 421 height 15
